Goal: Find contact information: Find contact information

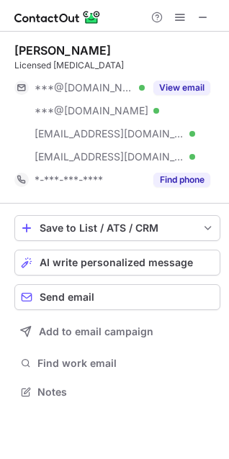
scroll to position [382, 229]
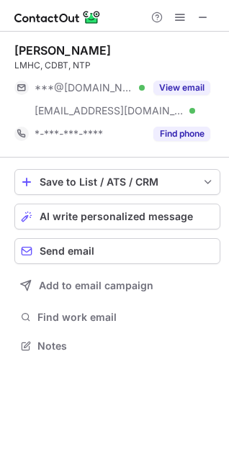
scroll to position [336, 229]
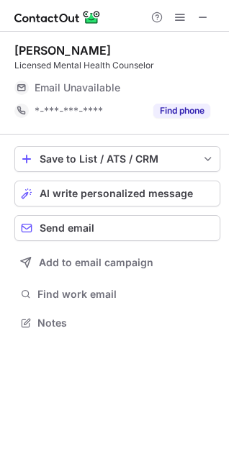
scroll to position [313, 229]
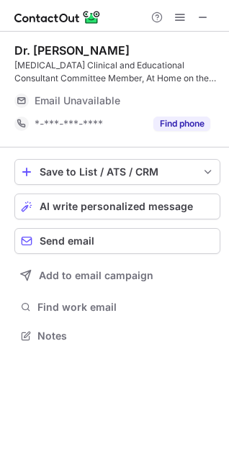
scroll to position [326, 229]
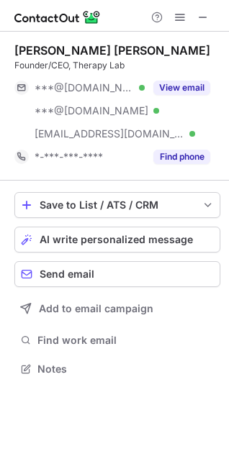
scroll to position [359, 229]
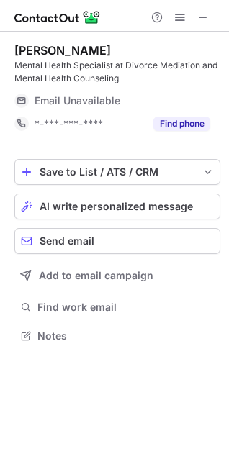
scroll to position [326, 229]
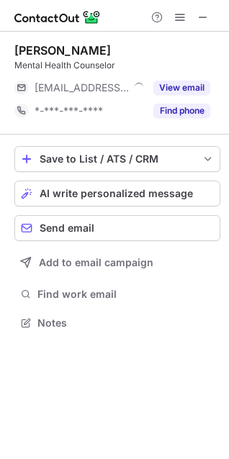
scroll to position [313, 229]
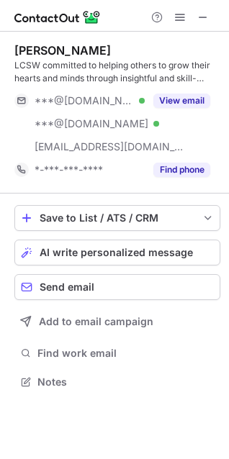
scroll to position [372, 229]
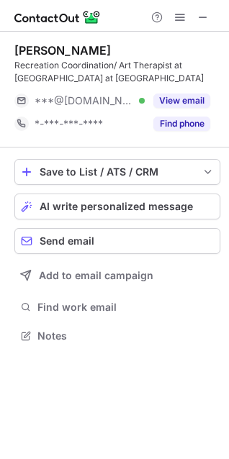
scroll to position [326, 229]
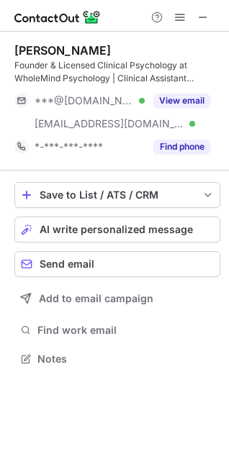
scroll to position [349, 229]
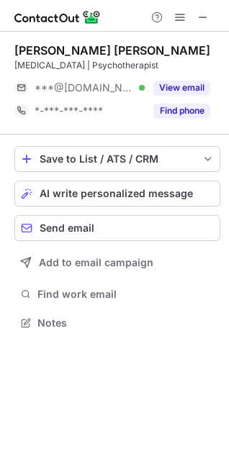
scroll to position [313, 229]
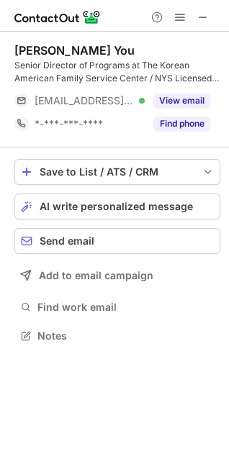
scroll to position [326, 229]
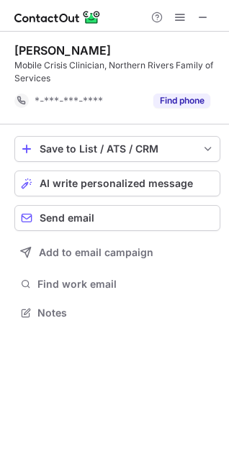
scroll to position [303, 229]
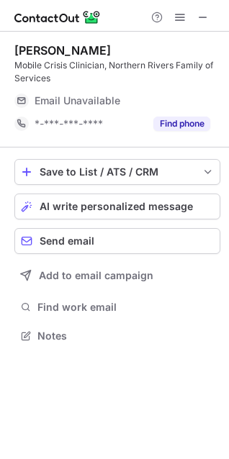
scroll to position [326, 229]
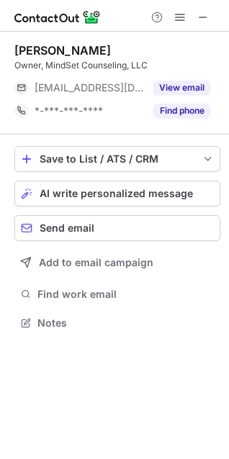
scroll to position [313, 229]
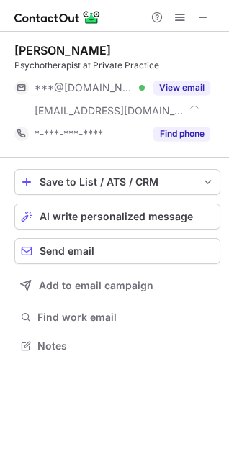
scroll to position [336, 229]
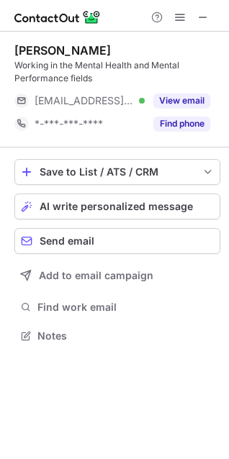
scroll to position [326, 229]
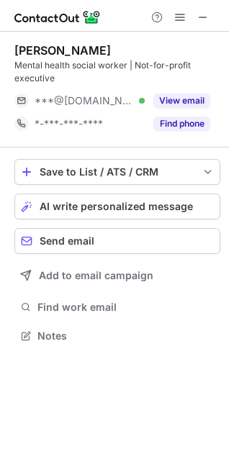
scroll to position [326, 229]
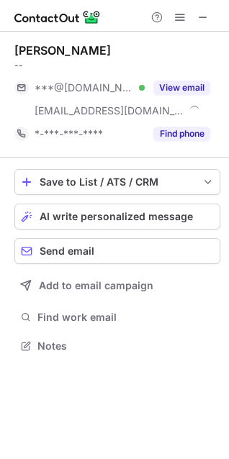
scroll to position [336, 229]
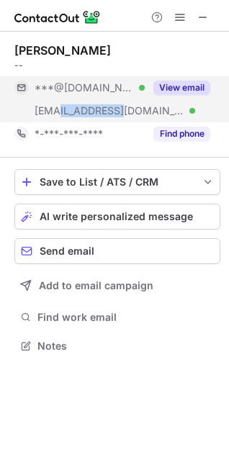
copy span "ccnyinc.org"
drag, startPoint x: 58, startPoint y: 113, endPoint x: 112, endPoint y: 118, distance: 54.2
click at [112, 118] on div "***@ccnyinc.org Verified" at bounding box center [79, 110] width 130 height 23
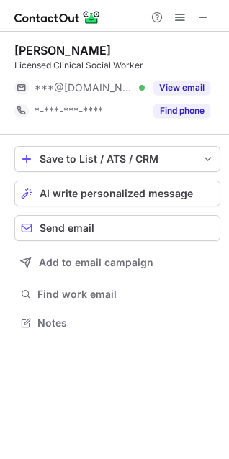
scroll to position [313, 229]
